Goal: Task Accomplishment & Management: Use online tool/utility

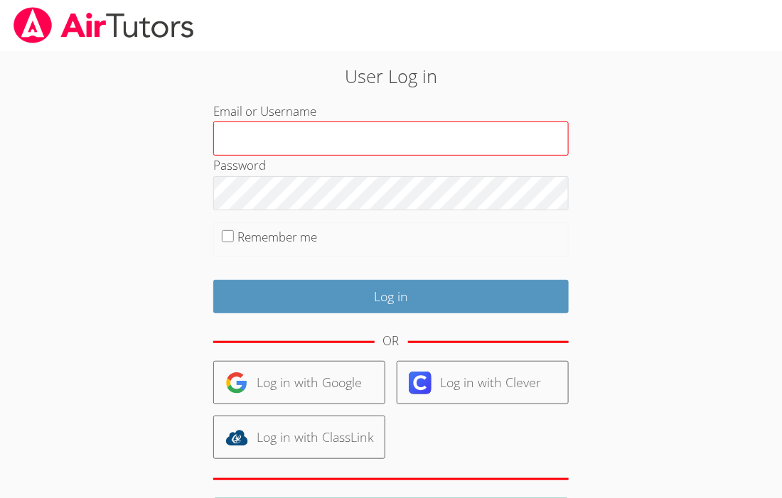
click at [429, 141] on input "Email or Username" at bounding box center [390, 139] width 355 height 34
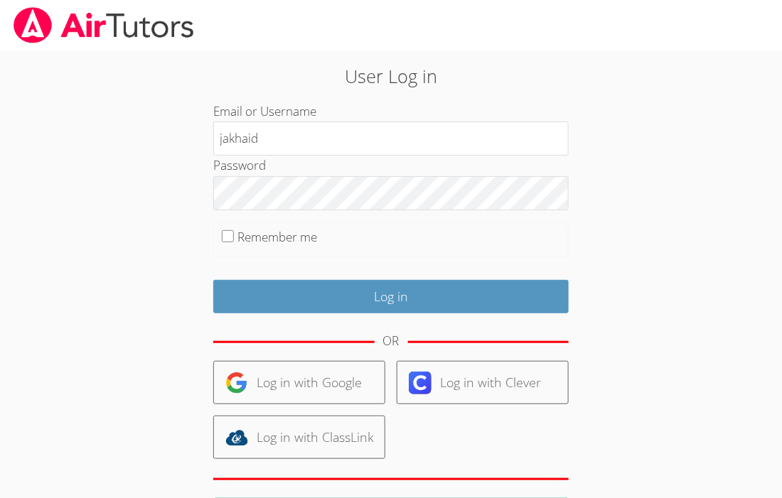
type input "jakhaid"
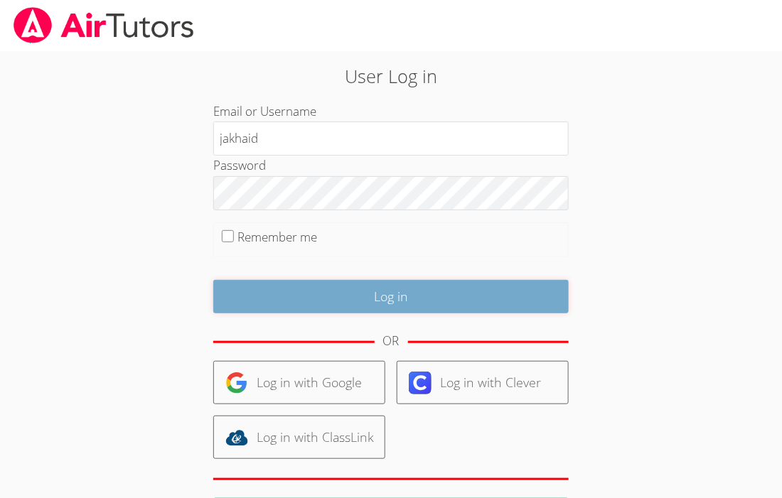
click at [355, 309] on input "Log in" at bounding box center [390, 296] width 355 height 33
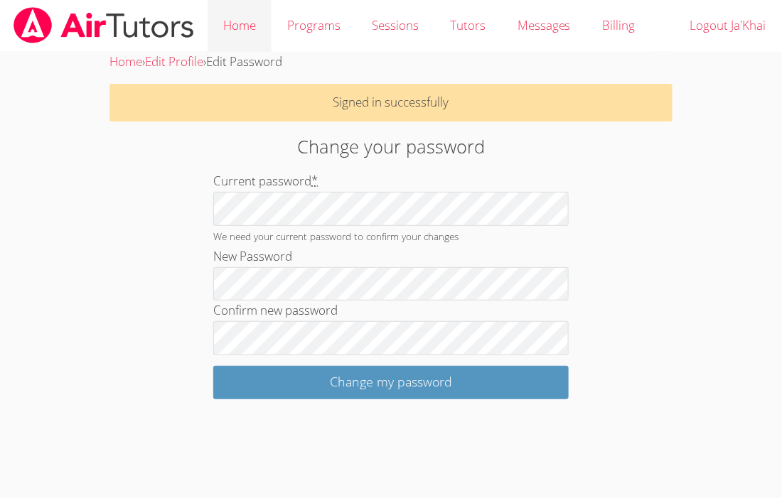
click at [237, 34] on link "Home" at bounding box center [240, 26] width 64 height 52
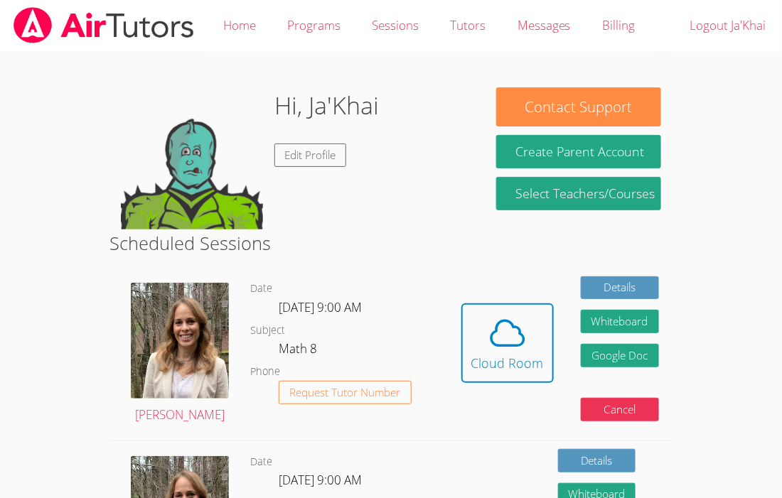
click at [602, 384] on div "Details Whiteboard Hidden Google Doc Cancel" at bounding box center [620, 355] width 78 height 156
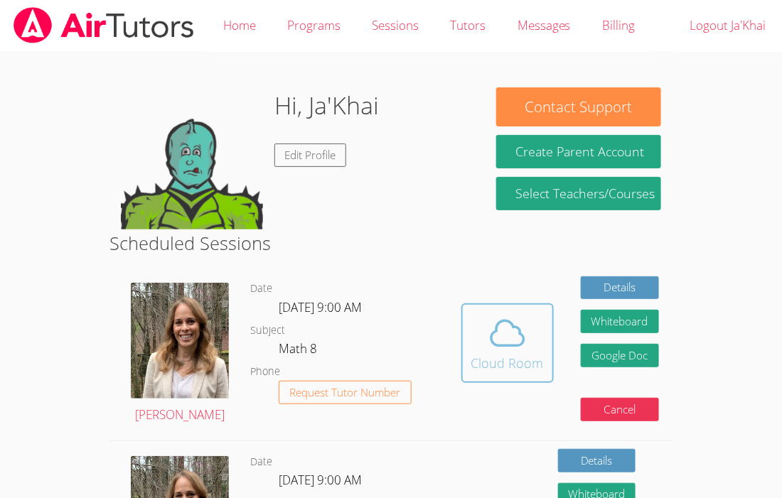
click at [543, 359] on button "Cloud Room" at bounding box center [507, 344] width 92 height 80
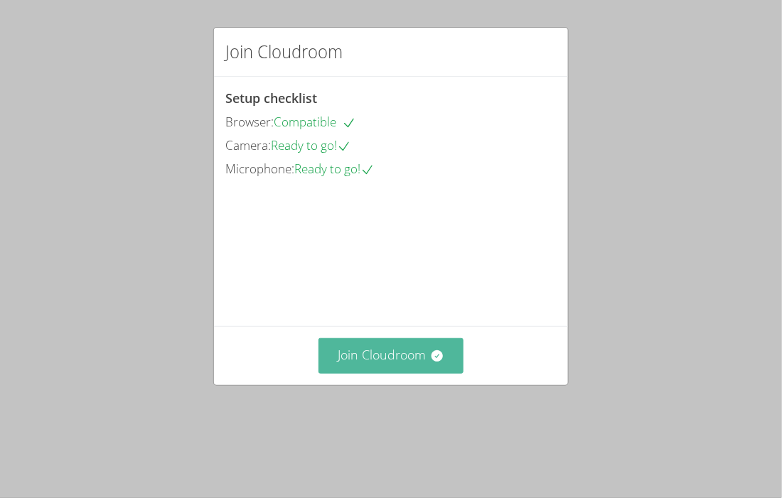
click at [409, 373] on button "Join Cloudroom" at bounding box center [391, 355] width 146 height 35
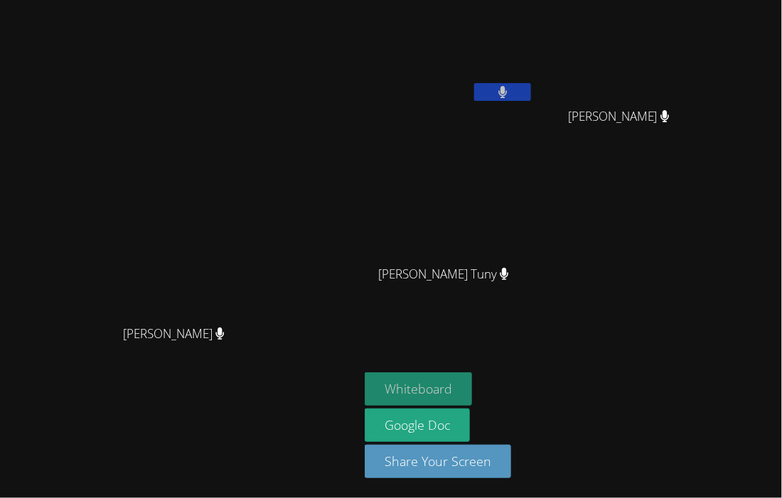
click at [472, 400] on button "Whiteboard" at bounding box center [418, 388] width 107 height 33
